Goal: Task Accomplishment & Management: Use online tool/utility

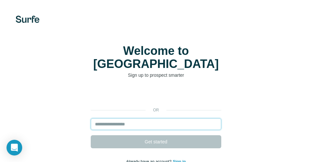
click at [114, 118] on input "email" at bounding box center [156, 124] width 131 height 12
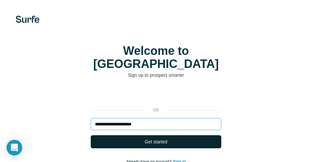
type input "**********"
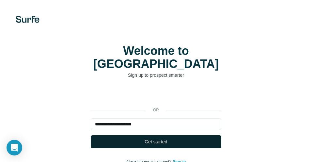
click at [158, 138] on span "Get started" at bounding box center [156, 141] width 23 height 7
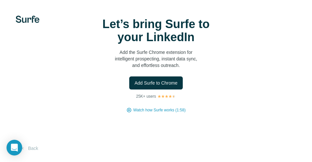
click at [129, 110] on icon at bounding box center [129, 109] width 1 height 1
click at [175, 111] on span "Watch how Surfe works (1:58)" at bounding box center [159, 110] width 52 height 6
click at [162, 83] on span "Add Surfe to Chrome" at bounding box center [155, 83] width 43 height 7
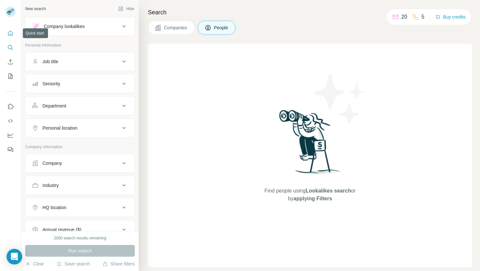
click at [10, 35] on icon "Quick start" at bounding box center [10, 33] width 5 height 5
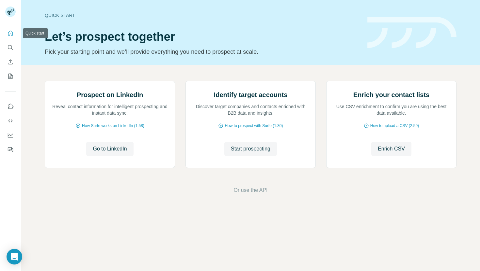
click at [10, 34] on icon "Quick start" at bounding box center [10, 33] width 5 height 5
click at [122, 129] on span "How Surfe works on LinkedIn (1:58)" at bounding box center [113, 126] width 62 height 6
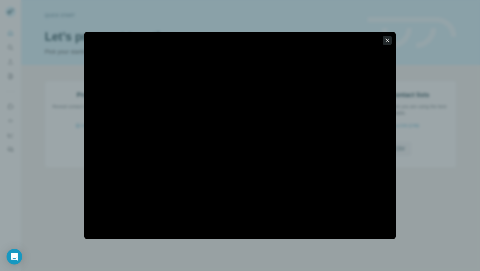
click at [387, 40] on icon "button" at bounding box center [387, 41] width 4 height 4
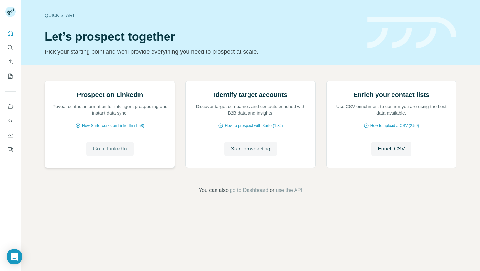
click at [121, 153] on span "Go to LinkedIn" at bounding box center [110, 149] width 34 height 8
click at [101, 153] on span "Go to LinkedIn" at bounding box center [110, 149] width 34 height 8
